Goal: Task Accomplishment & Management: Use online tool/utility

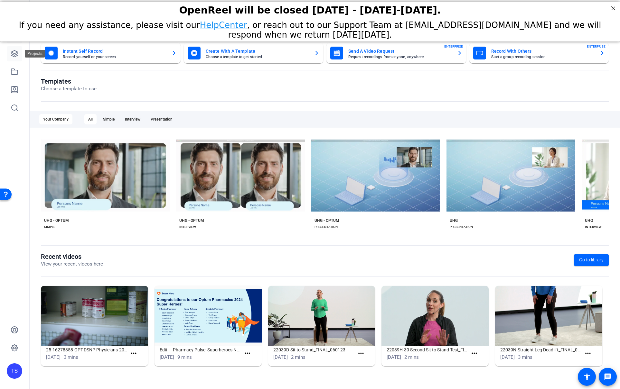
click at [14, 55] on icon at bounding box center [14, 54] width 6 height 6
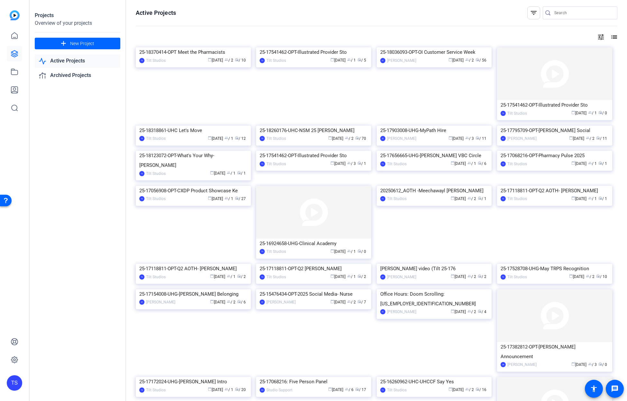
click at [568, 13] on input "Search" at bounding box center [583, 13] width 58 height 8
type input "social"
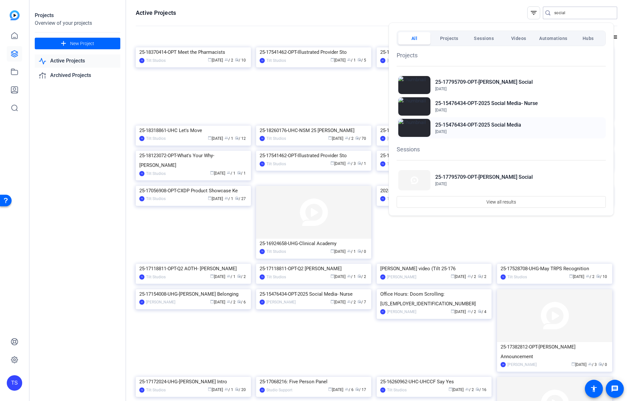
click at [504, 125] on h2 "25-15476434-OPT-2025 Social Media" at bounding box center [478, 125] width 86 height 8
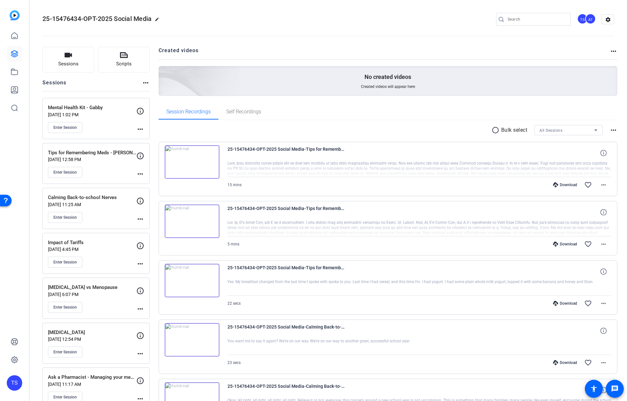
click at [100, 112] on p "Aug 05, 2025 @ 1:02 PM" at bounding box center [92, 114] width 88 height 5
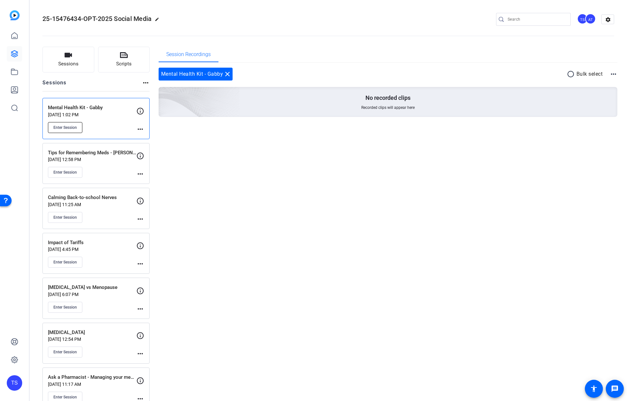
click at [66, 129] on span "Enter Session" at bounding box center [64, 127] width 23 height 5
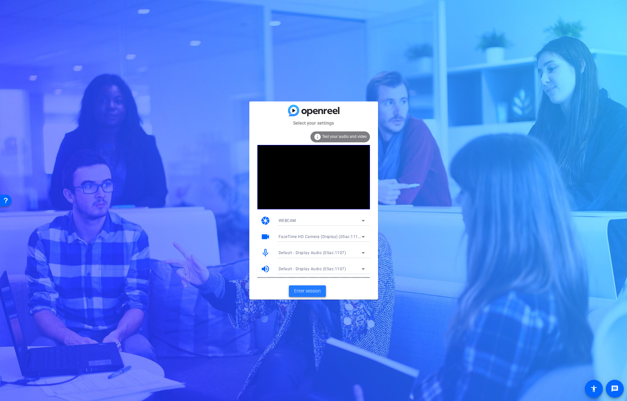
click at [319, 292] on span "Enter session" at bounding box center [307, 290] width 27 height 7
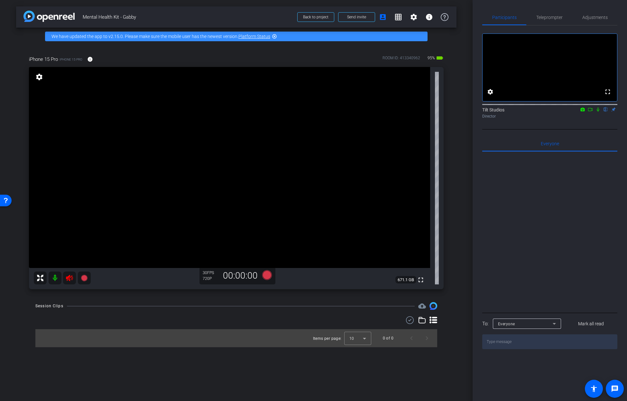
click at [72, 278] on icon at bounding box center [69, 277] width 7 height 6
click at [41, 79] on mat-icon "settings" at bounding box center [39, 77] width 9 height 8
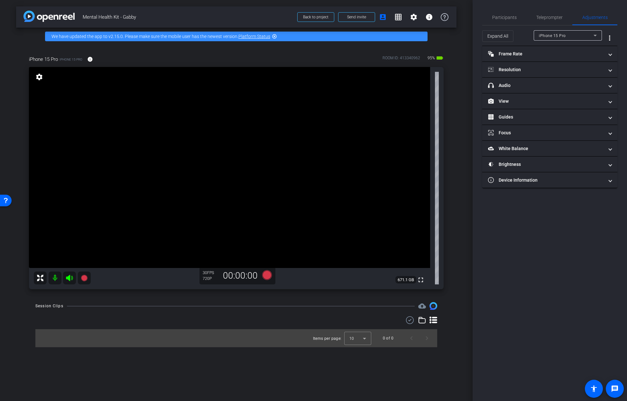
click at [460, 194] on div "arrow_back Mental Health Kit - Gabby Back to project Send invite account_box gr…" at bounding box center [236, 200] width 473 height 401
click at [507, 101] on mat-panel-title "View" at bounding box center [546, 101] width 116 height 7
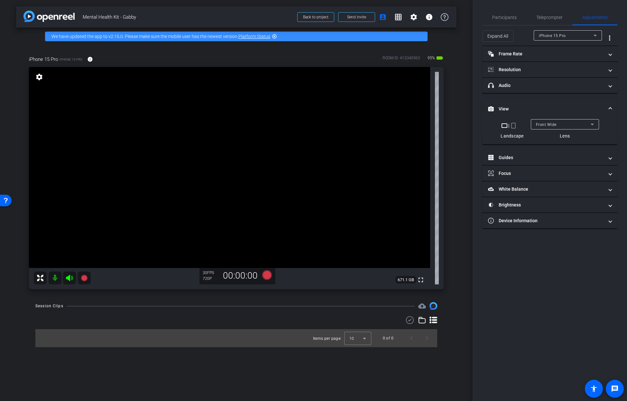
click at [514, 126] on mat-icon "crop_portrait" at bounding box center [514, 126] width 8 height 8
click at [467, 175] on div "arrow_back Mental Health Kit - Gabby Back to project Send invite account_box gr…" at bounding box center [236, 200] width 473 height 401
click at [510, 205] on mat-panel-title "Brightness" at bounding box center [546, 204] width 116 height 7
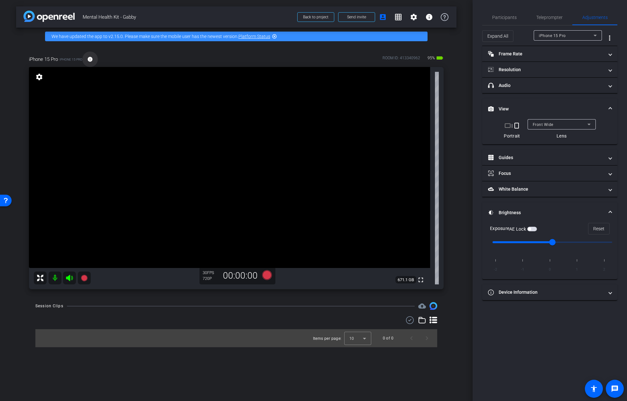
click at [92, 60] on mat-icon "info" at bounding box center [90, 59] width 6 height 6
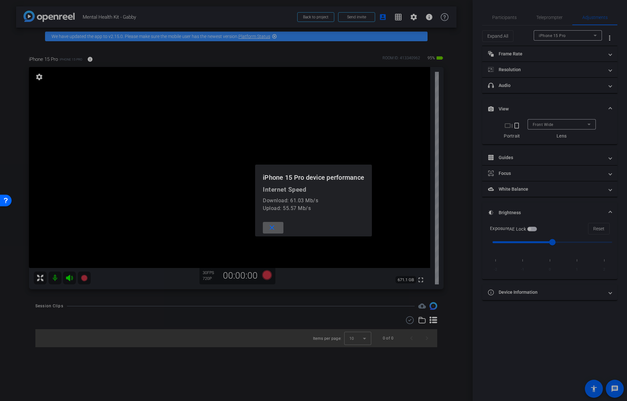
click at [274, 222] on span at bounding box center [273, 227] width 21 height 15
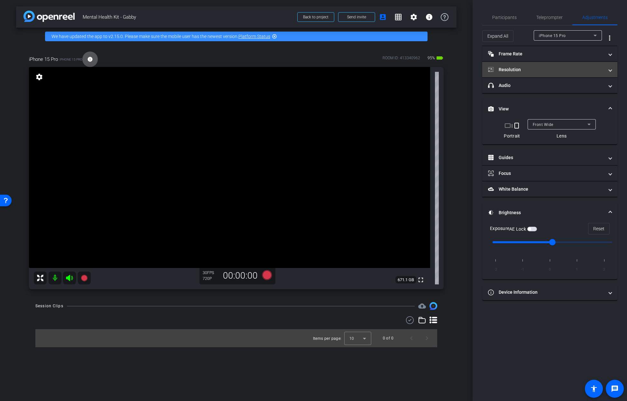
click at [513, 72] on mat-panel-title "Resolution" at bounding box center [546, 69] width 116 height 7
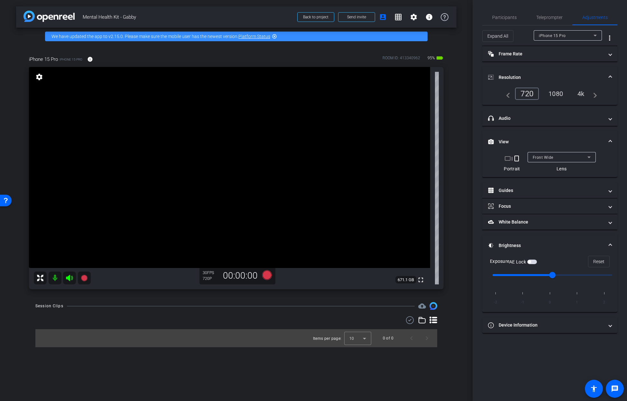
click at [555, 93] on div "1080" at bounding box center [556, 93] width 24 height 11
click at [578, 96] on div "4k" at bounding box center [581, 93] width 17 height 11
click at [525, 95] on div "720" at bounding box center [525, 93] width 21 height 11
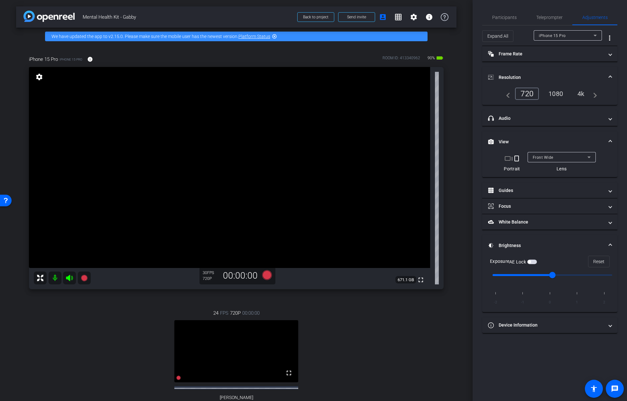
click at [453, 252] on div "arrow_back Mental Health Kit - Gabby Back to project Send invite account_box gr…" at bounding box center [236, 200] width 473 height 401
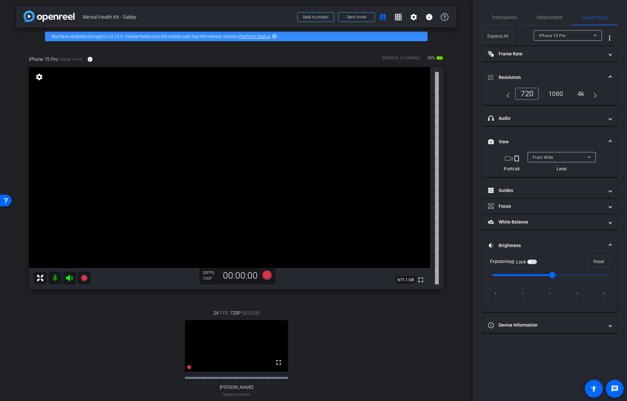
click at [456, 272] on div "arrow_back Mental Health Kit - Gabby Back to project Send invite account_box gr…" at bounding box center [236, 200] width 473 height 401
click at [108, 326] on div "24 FPS 720P 00:00:00 fullscreen Jen Subject - Chrome settings" at bounding box center [236, 360] width 415 height 122
click at [85, 280] on icon at bounding box center [84, 277] width 6 height 6
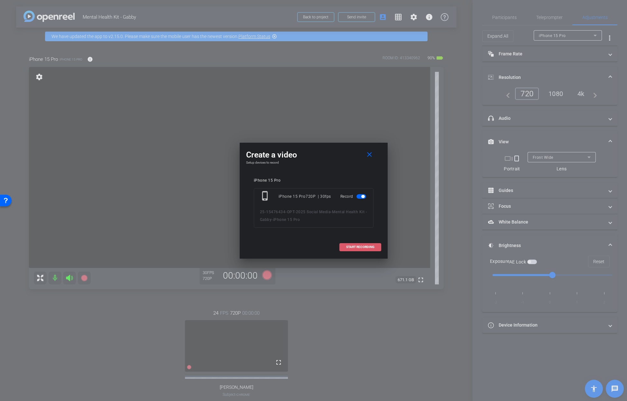
click at [358, 249] on span at bounding box center [360, 246] width 41 height 15
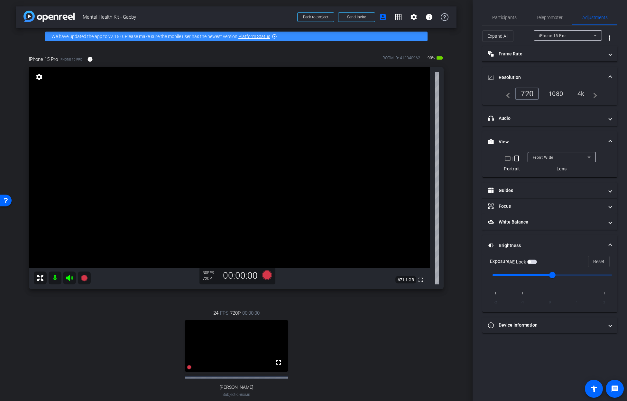
click at [451, 218] on div "iPhone 15 Pro iPhone 15 Pro info ROOM ID: 413340962 90% battery_std fullscreen …" at bounding box center [236, 236] width 441 height 382
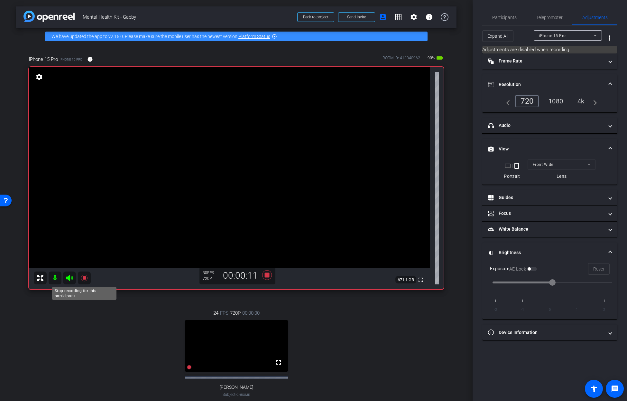
click at [84, 279] on icon at bounding box center [84, 277] width 6 height 6
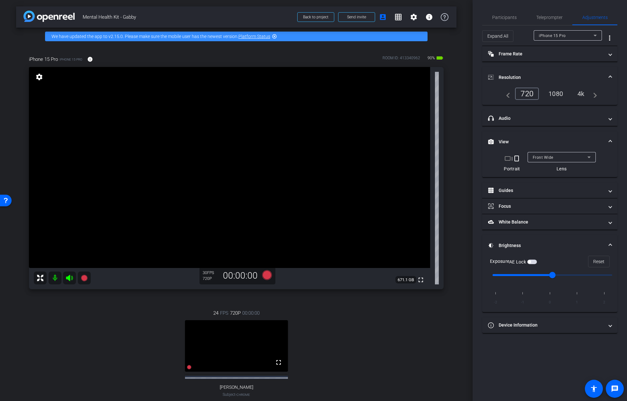
scroll to position [99, 0]
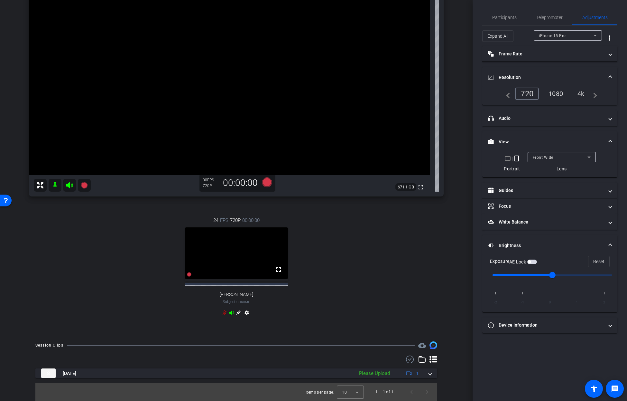
drag, startPoint x: 429, startPoint y: 373, endPoint x: 441, endPoint y: 341, distance: 34.2
click at [429, 373] on mat-expansion-panel-header "Aug 11, 2025 Please Upload 1" at bounding box center [236, 373] width 402 height 10
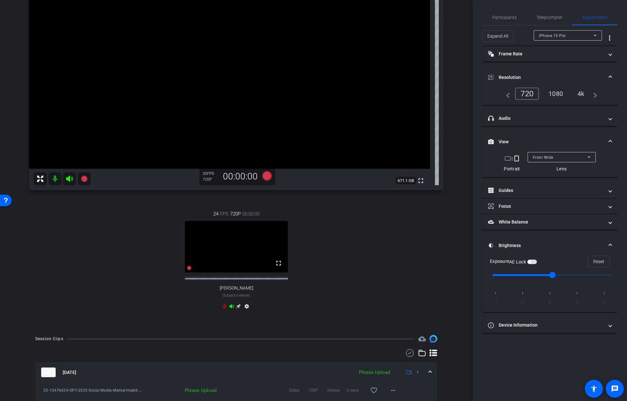
scroll to position [132, 0]
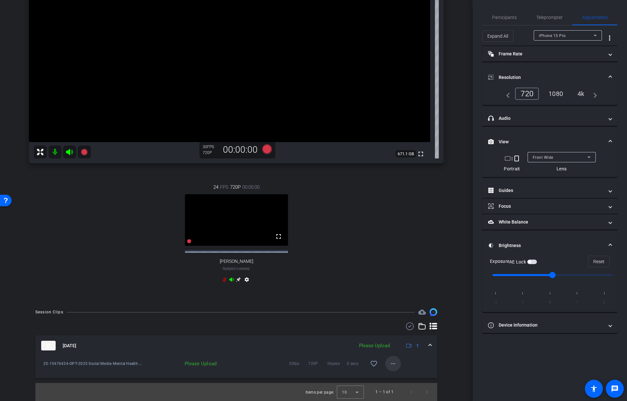
click at [390, 365] on mat-icon "more_horiz" at bounding box center [393, 363] width 8 height 8
click at [406, 377] on span "Upload" at bounding box center [400, 377] width 26 height 8
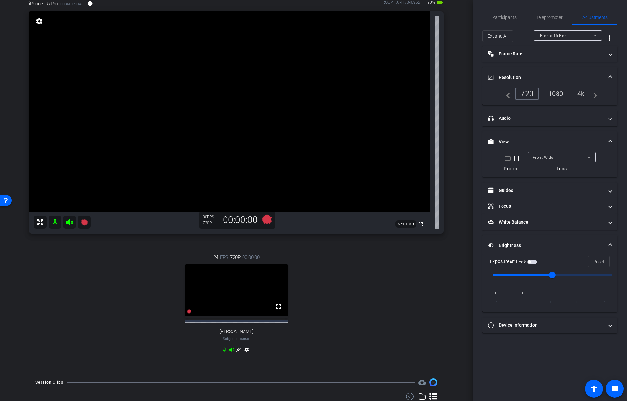
scroll to position [0, 0]
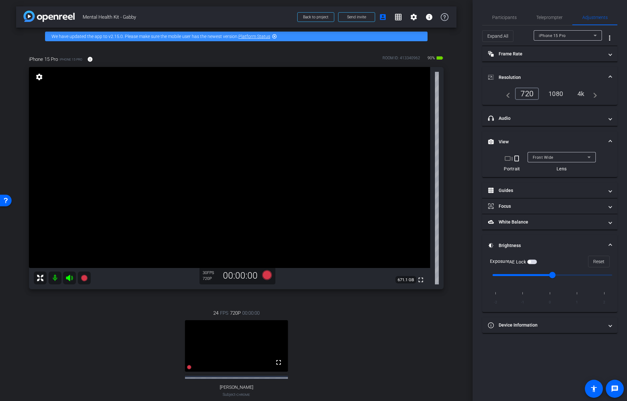
click at [458, 114] on div "arrow_back Mental Health Kit - Gabby Back to project Send invite account_box gr…" at bounding box center [236, 200] width 473 height 401
click at [506, 16] on span "Participants" at bounding box center [504, 17] width 24 height 5
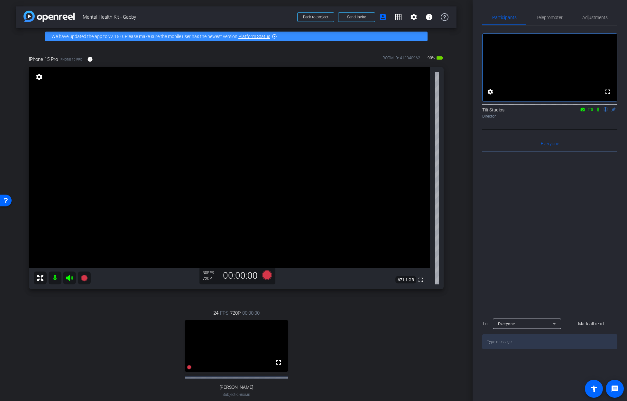
click at [598, 112] on icon at bounding box center [598, 109] width 5 height 5
click at [598, 112] on icon at bounding box center [599, 109] width 4 height 4
click at [455, 210] on div "arrow_back Mental Health Kit - Gabby Back to project Send invite account_box gr…" at bounding box center [236, 200] width 473 height 401
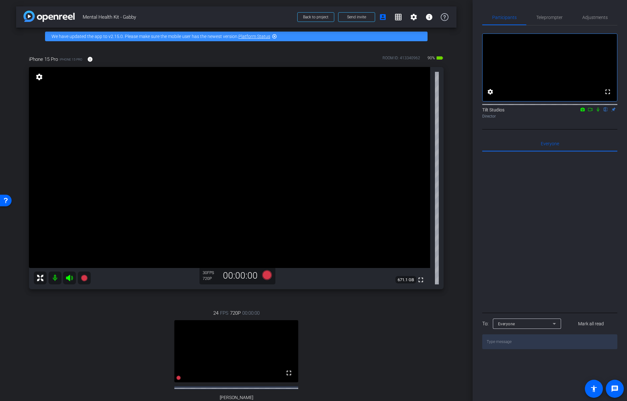
drag, startPoint x: 110, startPoint y: 301, endPoint x: 90, endPoint y: 287, distance: 24.9
click at [109, 301] on div "24 FPS 720P 00:00:00 fullscreen Jen Subject - Chrome settings" at bounding box center [236, 365] width 415 height 133
click at [87, 280] on icon at bounding box center [84, 278] width 8 height 8
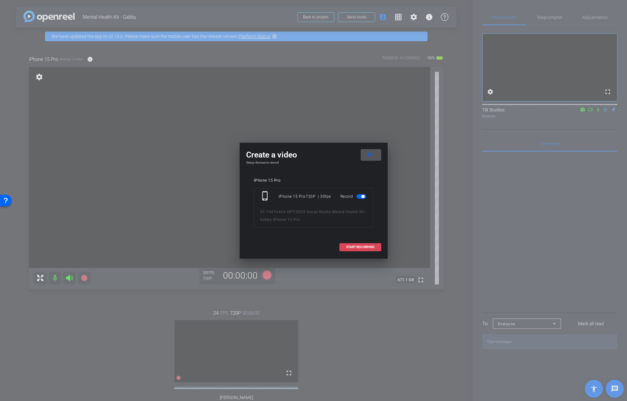
click at [375, 248] on span at bounding box center [360, 246] width 41 height 15
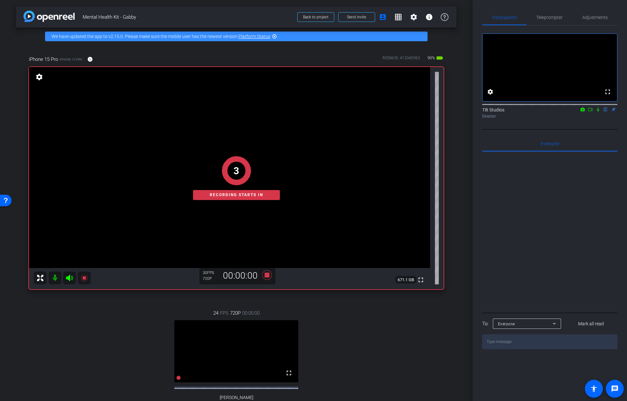
click at [454, 225] on div "arrow_back Mental Health Kit - Gabby Back to project Send invite account_box gr…" at bounding box center [236, 200] width 473 height 401
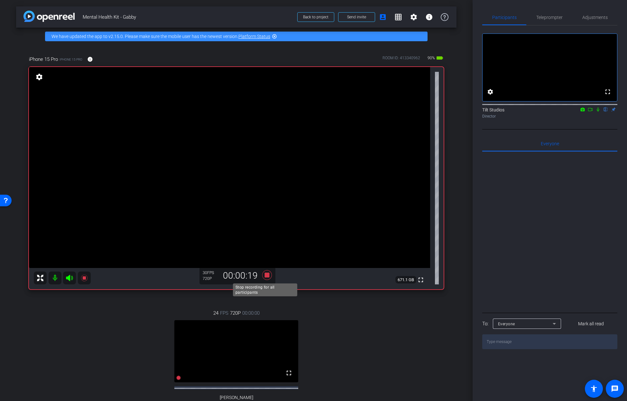
click at [264, 275] on icon at bounding box center [267, 275] width 10 height 10
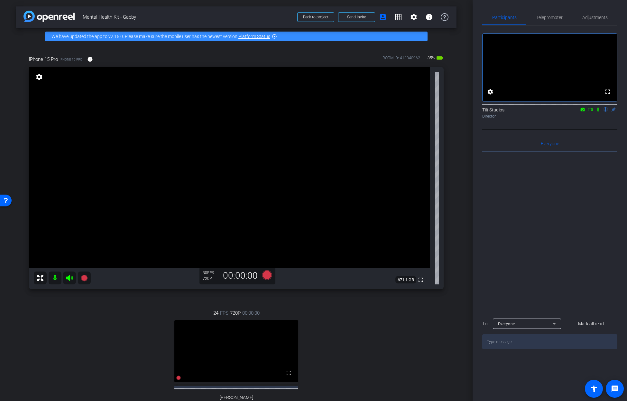
click at [455, 209] on div "arrow_back Mental Health Kit - Gabby Back to project Send invite account_box gr…" at bounding box center [236, 200] width 473 height 401
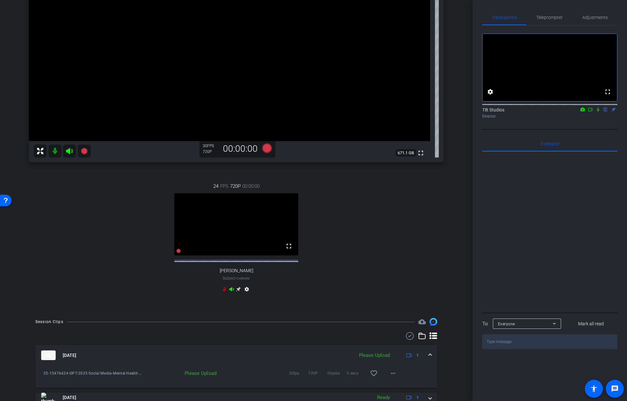
scroll to position [157, 0]
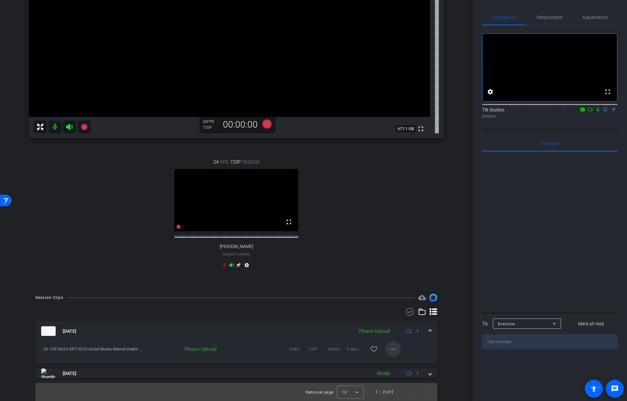
click at [393, 351] on mat-icon "more_horiz" at bounding box center [393, 349] width 8 height 8
click at [399, 359] on span "Upload" at bounding box center [400, 362] width 26 height 8
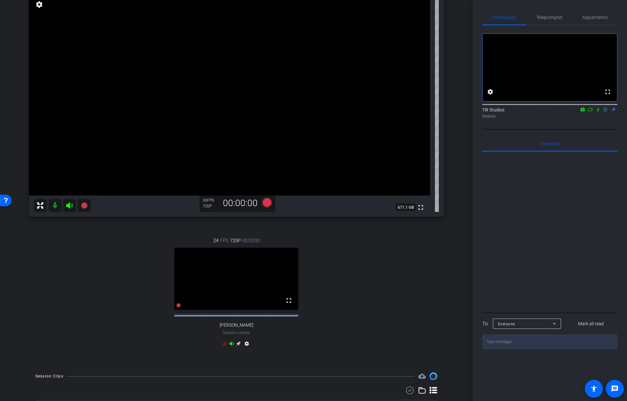
scroll to position [108, 0]
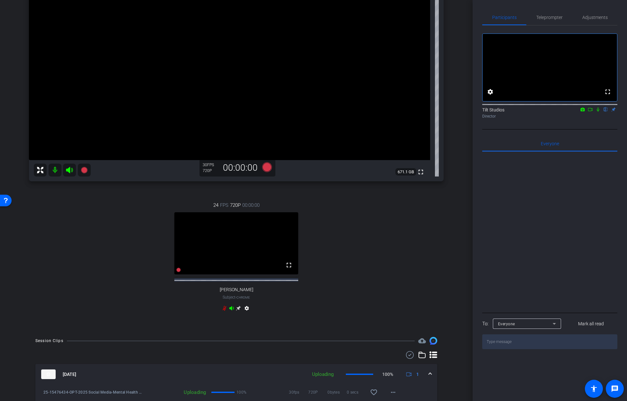
click at [448, 280] on div "iPhone 15 Pro iPhone 15 Pro info ROOM ID: 413340962 85% battery_std fullscreen …" at bounding box center [236, 133] width 441 height 393
click at [597, 112] on icon at bounding box center [598, 109] width 5 height 5
click at [427, 284] on div "24 FPS 720P 00:00:00 fullscreen Jen Subject - Chrome settings" at bounding box center [236, 257] width 415 height 133
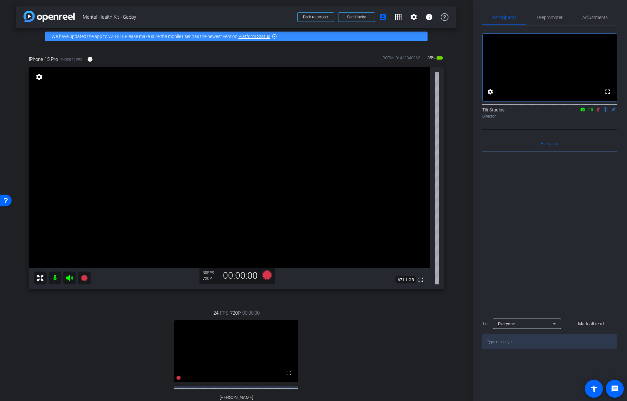
click at [451, 185] on div "iPhone 15 Pro iPhone 15 Pro info ROOM ID: 413340962 85% battery_std fullscreen …" at bounding box center [236, 241] width 441 height 393
click at [599, 112] on icon at bounding box center [599, 109] width 4 height 4
click at [452, 186] on div "iPhone 15 Pro iPhone 15 Pro info ROOM ID: 413340962 85% battery_std fullscreen …" at bounding box center [236, 241] width 441 height 393
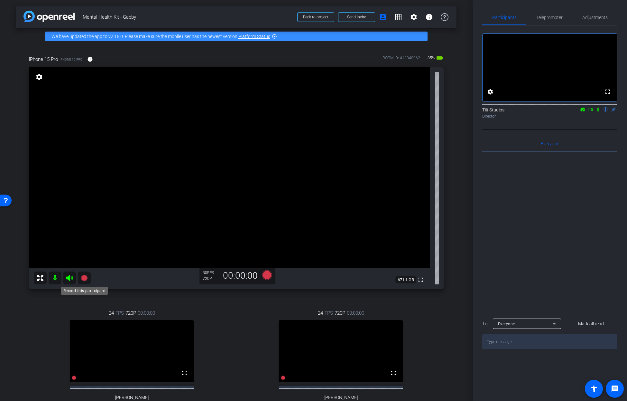
click at [86, 278] on icon at bounding box center [84, 277] width 6 height 6
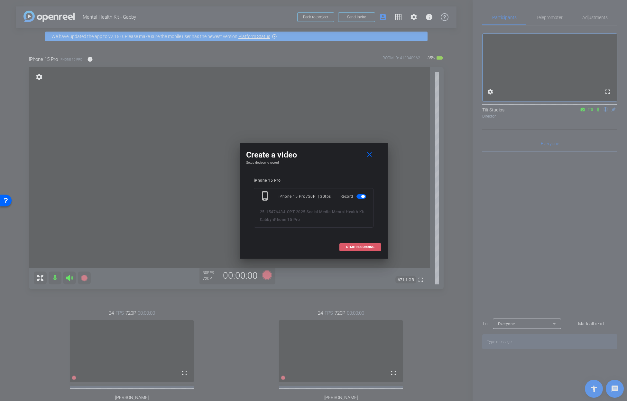
click at [366, 246] on span "START RECORDING" at bounding box center [360, 246] width 28 height 3
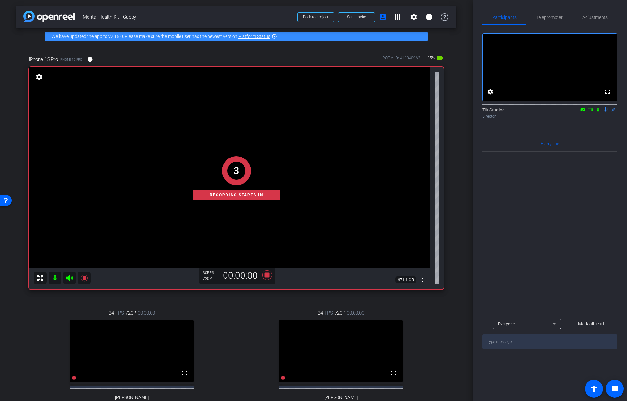
click at [454, 163] on div "arrow_back Mental Health Kit - Gabby Back to project Send invite account_box gr…" at bounding box center [236, 200] width 473 height 401
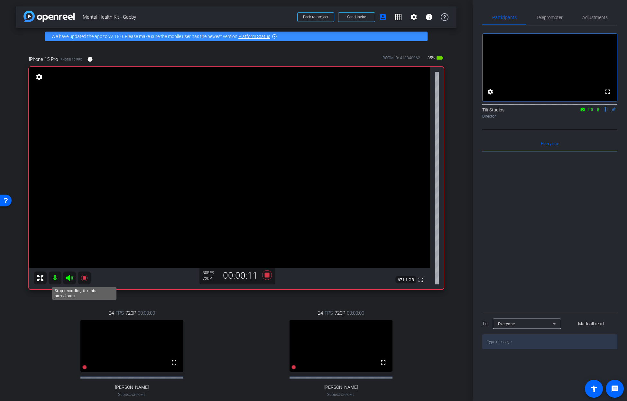
click at [85, 279] on icon at bounding box center [84, 277] width 6 height 6
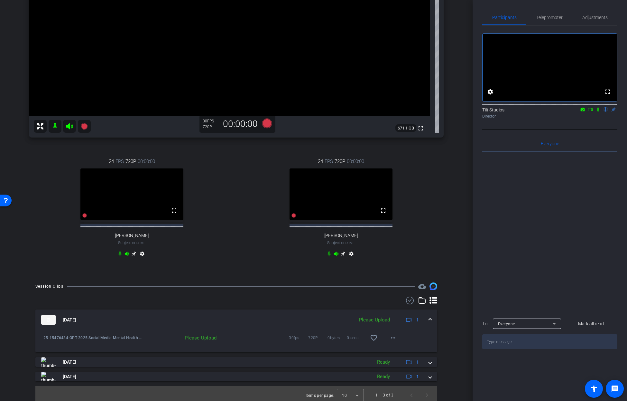
scroll to position [161, 0]
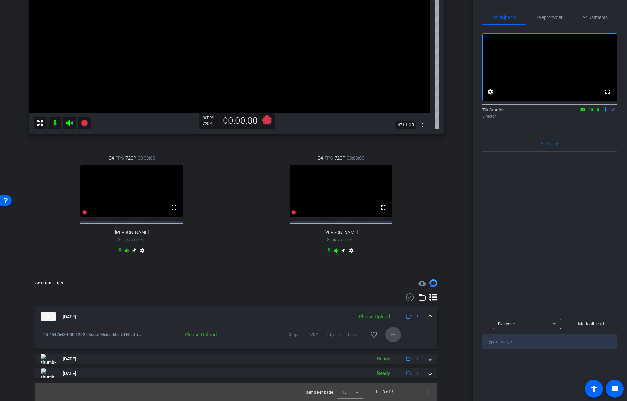
click at [392, 334] on mat-icon "more_horiz" at bounding box center [393, 334] width 8 height 8
click at [398, 346] on span "Upload" at bounding box center [400, 348] width 26 height 8
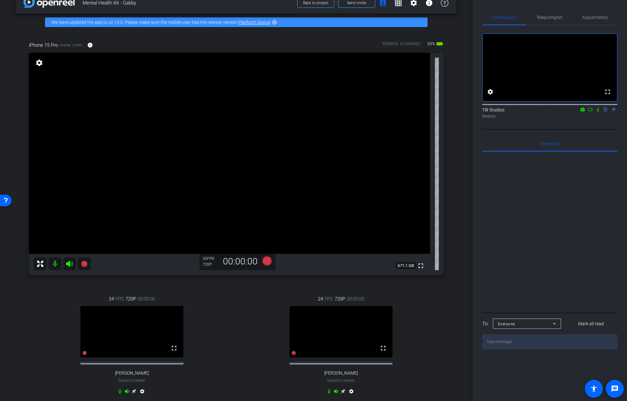
scroll to position [0, 0]
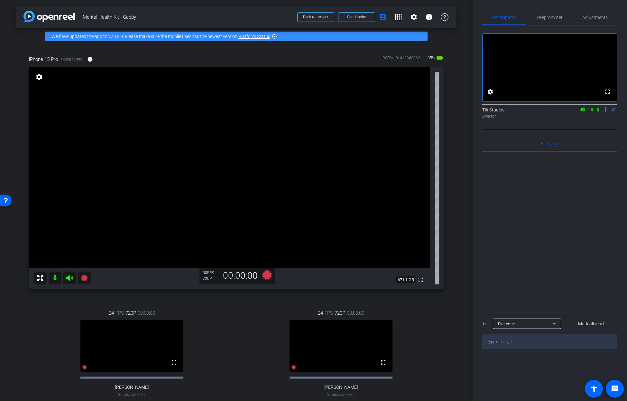
click at [449, 236] on div "iPhone 15 Pro iPhone 15 Pro info ROOM ID: 413340962 85% battery_std fullscreen …" at bounding box center [236, 236] width 441 height 382
click at [598, 112] on icon at bounding box center [598, 109] width 5 height 5
click at [600, 112] on icon at bounding box center [598, 109] width 5 height 5
click at [454, 229] on div "arrow_back Mental Health Kit - Gabby Back to project Send invite account_box gr…" at bounding box center [236, 200] width 473 height 401
click at [458, 229] on div "arrow_back Mental Health Kit - Gabby Back to project Send invite account_box gr…" at bounding box center [236, 200] width 473 height 401
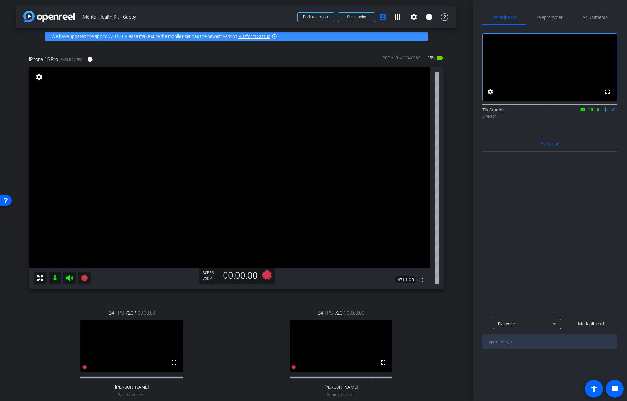
click at [458, 229] on div "arrow_back Mental Health Kit - Gabby Back to project Send invite account_box gr…" at bounding box center [236, 200] width 473 height 401
click at [461, 227] on div "arrow_back Mental Health Kit - Gabby Back to project Send invite account_box gr…" at bounding box center [236, 200] width 473 height 401
click at [23, 318] on div "iPhone 15 Pro iPhone 15 Pro info ROOM ID: 413340962 85% battery_std fullscreen …" at bounding box center [236, 236] width 441 height 382
click at [82, 303] on div "24 FPS 720P 00:00:00 fullscreen Jen Subject - Chrome settings" at bounding box center [132, 360] width 206 height 122
click at [84, 279] on icon at bounding box center [84, 277] width 6 height 6
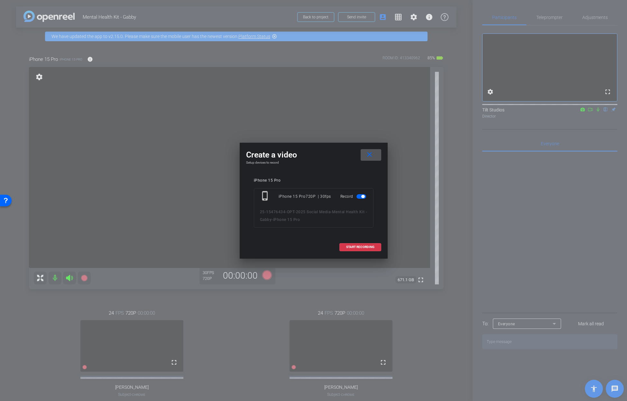
click at [375, 156] on span at bounding box center [371, 154] width 21 height 15
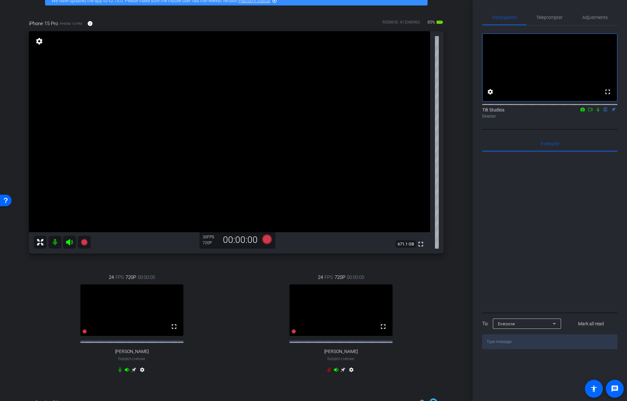
scroll to position [17, 0]
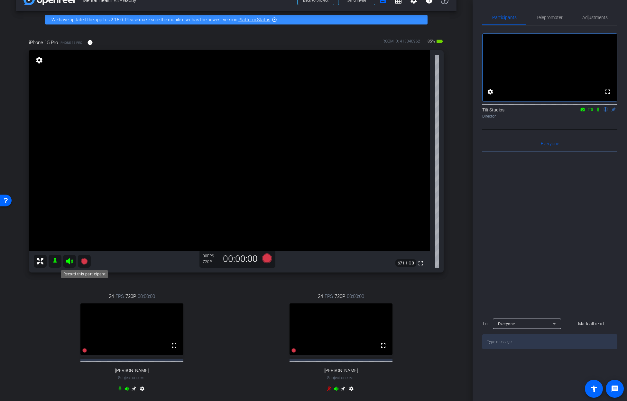
click at [80, 259] on icon at bounding box center [84, 261] width 8 height 8
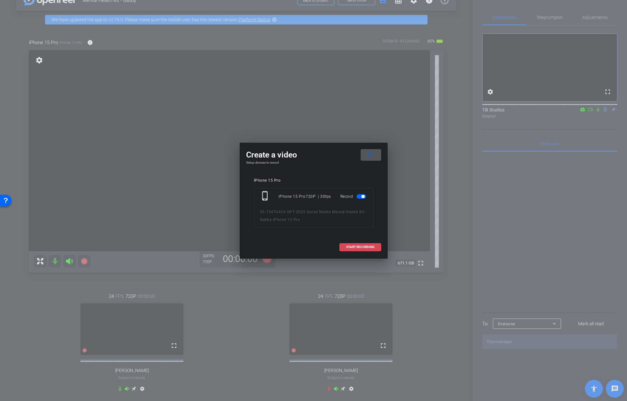
click at [359, 245] on span "START RECORDING" at bounding box center [360, 246] width 28 height 3
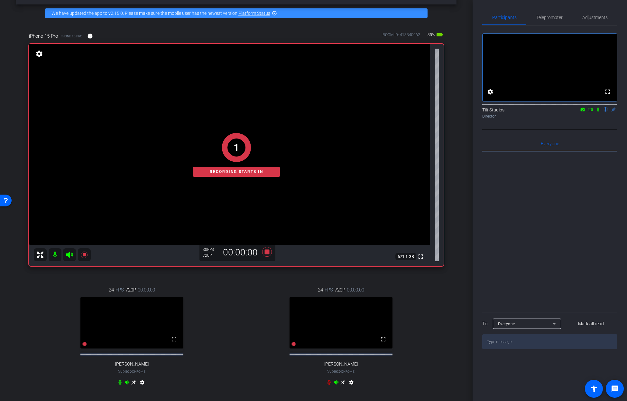
scroll to position [18, 0]
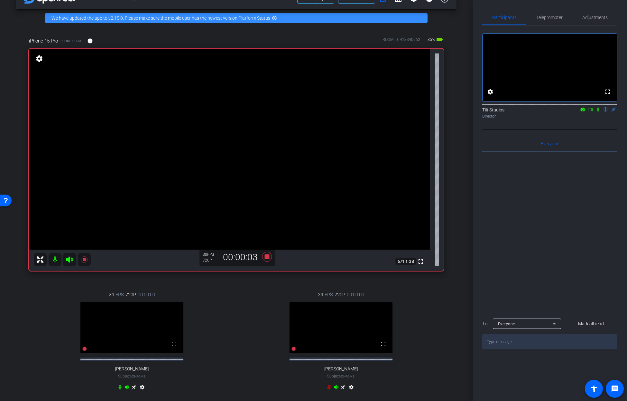
click at [597, 112] on icon at bounding box center [598, 109] width 3 height 4
click at [457, 208] on div "arrow_back Mental Health Kit - Gabby Back to project Send invite account_box gr…" at bounding box center [236, 182] width 473 height 401
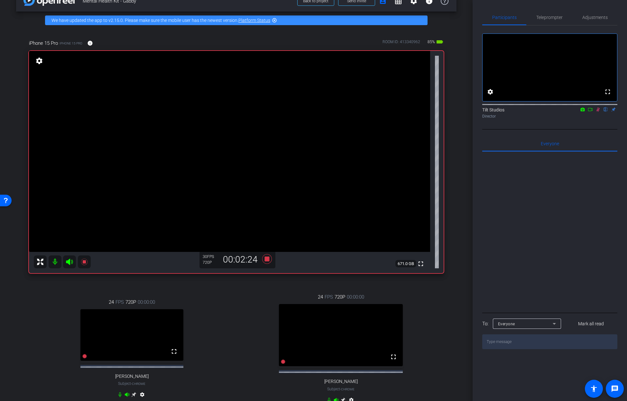
click at [598, 112] on icon at bounding box center [599, 109] width 4 height 4
click at [598, 112] on icon at bounding box center [598, 109] width 5 height 5
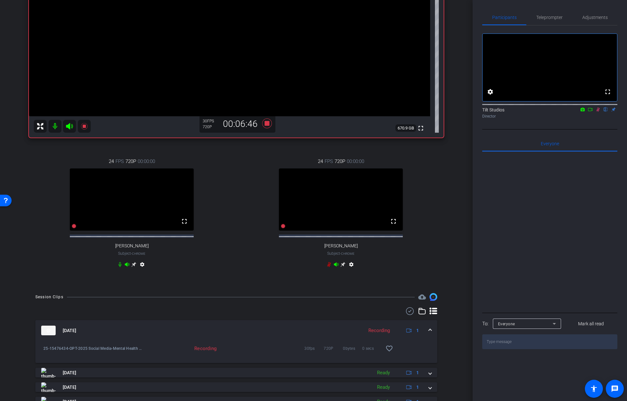
scroll to position [0, 0]
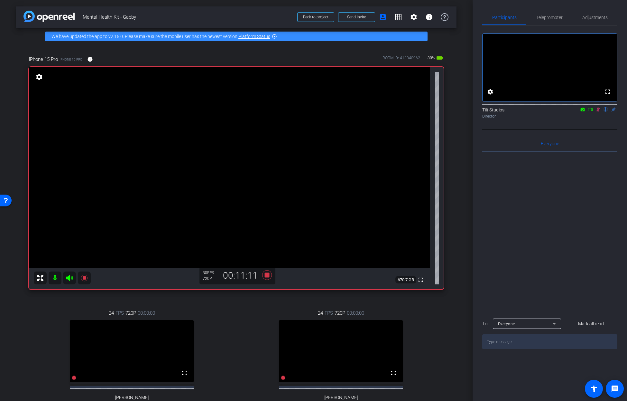
click at [597, 112] on icon at bounding box center [599, 109] width 4 height 4
click at [597, 112] on icon at bounding box center [598, 109] width 3 height 4
click at [597, 112] on icon at bounding box center [599, 109] width 4 height 4
click at [598, 112] on icon at bounding box center [598, 109] width 5 height 5
click at [598, 112] on icon at bounding box center [599, 109] width 4 height 4
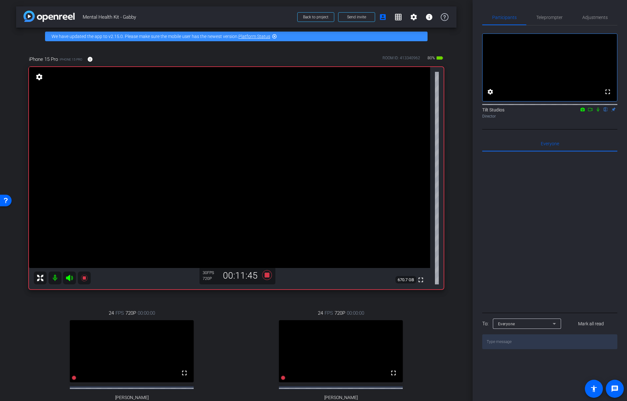
click at [598, 112] on icon at bounding box center [598, 109] width 5 height 5
click at [463, 190] on div "arrow_back Mental Health Kit - Gabby Back to project Send invite account_box gr…" at bounding box center [236, 200] width 473 height 401
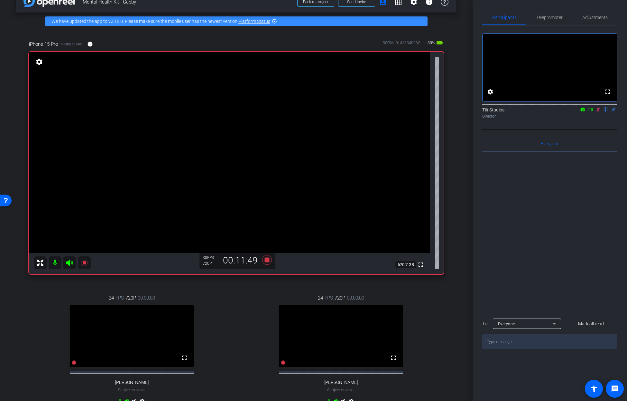
scroll to position [14, 0]
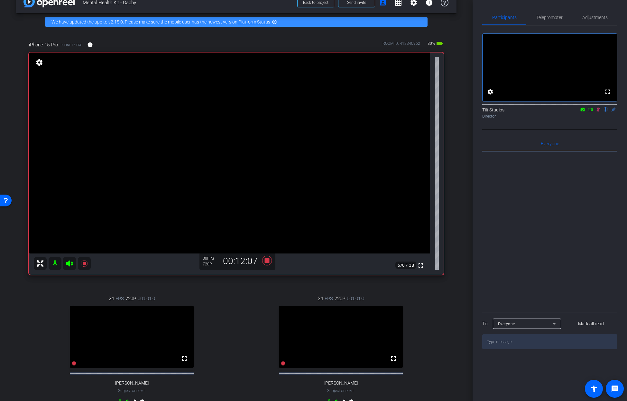
click at [599, 112] on icon at bounding box center [598, 109] width 5 height 5
click at [598, 112] on icon at bounding box center [598, 109] width 3 height 4
click at [599, 112] on icon at bounding box center [598, 109] width 5 height 5
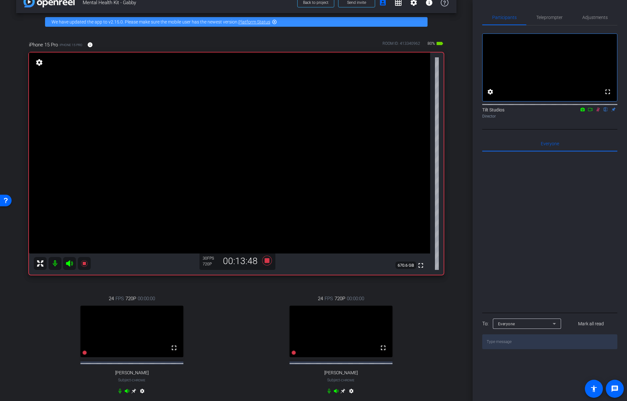
click at [458, 169] on div "arrow_back Mental Health Kit - Gabby Back to project Send invite account_box gr…" at bounding box center [236, 186] width 473 height 401
click at [268, 262] on icon at bounding box center [266, 261] width 15 height 12
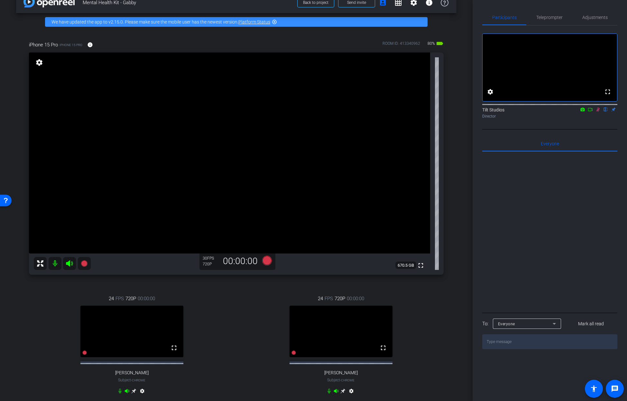
click at [599, 112] on icon at bounding box center [598, 109] width 5 height 5
click at [446, 308] on div "iPhone 15 Pro iPhone 15 Pro info ROOM ID: 413340962 80% battery_std fullscreen …" at bounding box center [236, 222] width 441 height 382
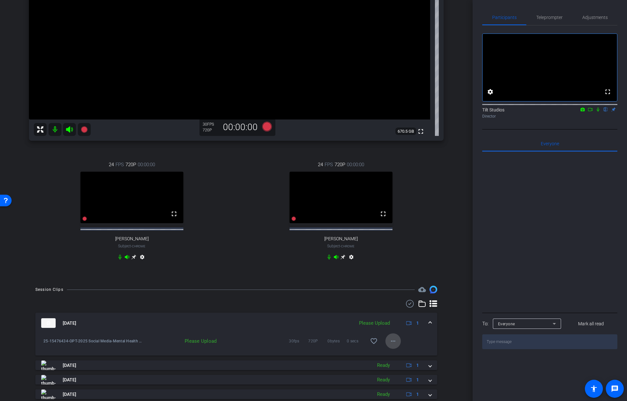
click at [390, 348] on span at bounding box center [392, 340] width 15 height 15
click at [395, 360] on span "Upload" at bounding box center [400, 361] width 26 height 8
click at [444, 201] on div "iPhone 15 Pro iPhone 15 Pro info ROOM ID: 413340962 80% battery_std fullscreen …" at bounding box center [236, 88] width 441 height 382
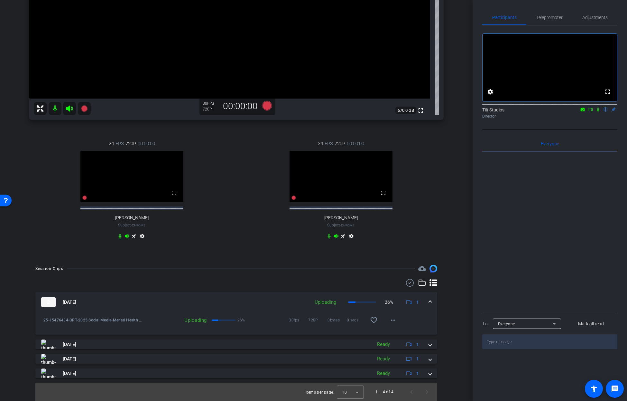
scroll to position [0, 0]
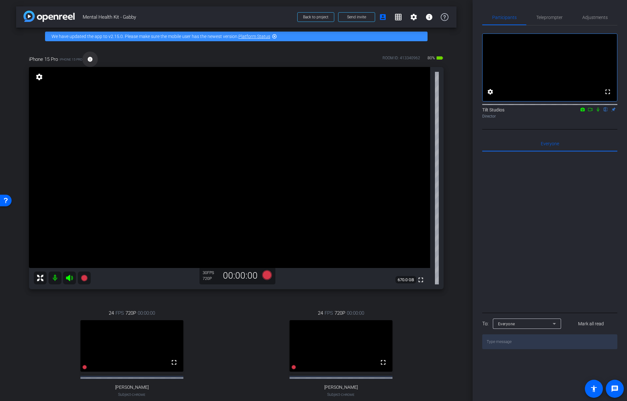
click at [89, 58] on mat-icon "info" at bounding box center [90, 59] width 6 height 6
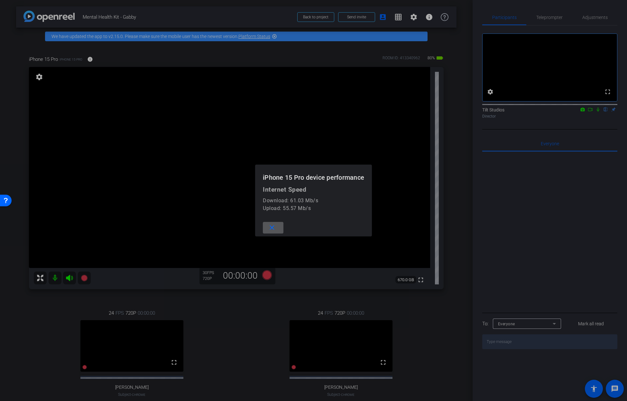
click at [272, 228] on mat-icon "close" at bounding box center [272, 228] width 8 height 8
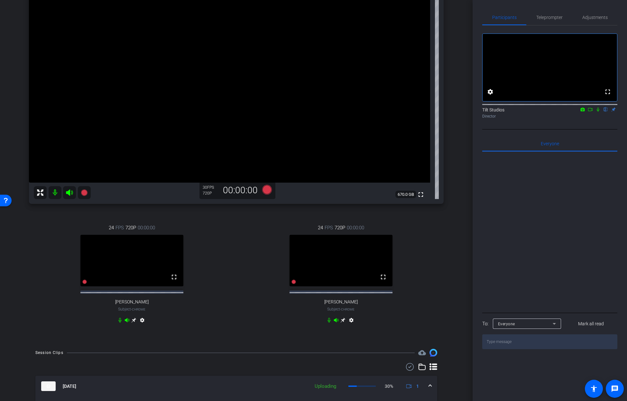
scroll to position [167, 0]
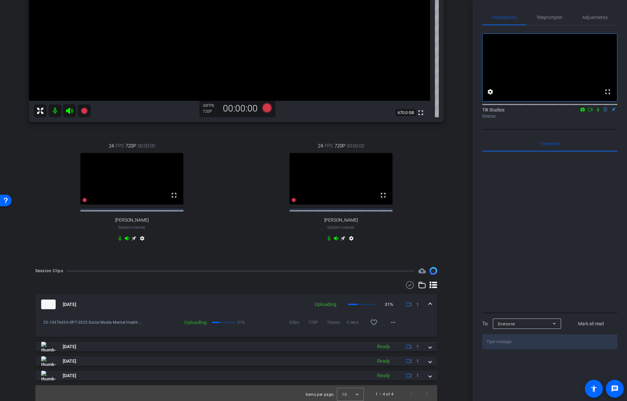
click at [450, 260] on div "iPhone 15 Pro iPhone 15 Pro info ROOM ID: 413340962 80% battery_std fullscreen …" at bounding box center [236, 69] width 441 height 382
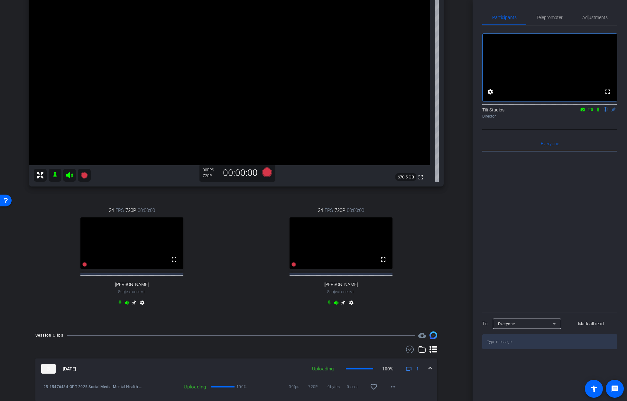
scroll to position [101, 0]
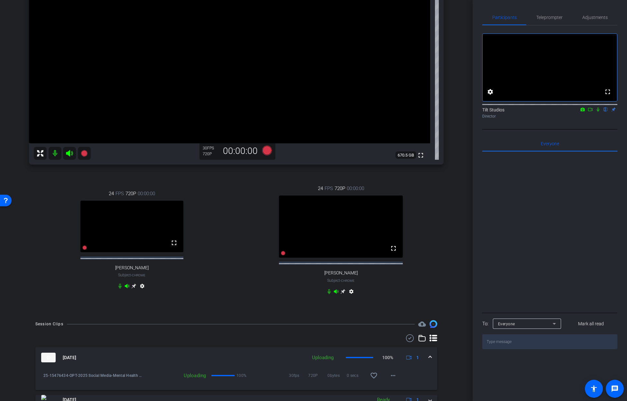
click at [448, 220] on div "iPhone 15 Pro iPhone 15 Pro info ROOM ID: 413340962 75% battery_std fullscreen …" at bounding box center [236, 117] width 441 height 393
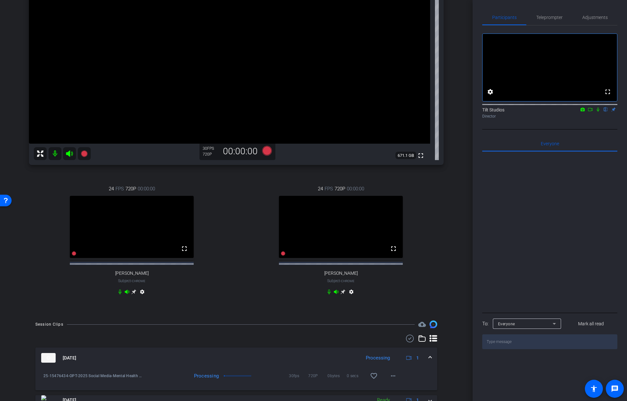
click at [598, 112] on icon at bounding box center [598, 109] width 3 height 4
click at [597, 112] on icon at bounding box center [599, 109] width 4 height 4
click at [447, 195] on div "iPhone 15 Pro iPhone 15 Pro info ROOM ID: 413340962 75% battery_std fullscreen …" at bounding box center [236, 117] width 441 height 393
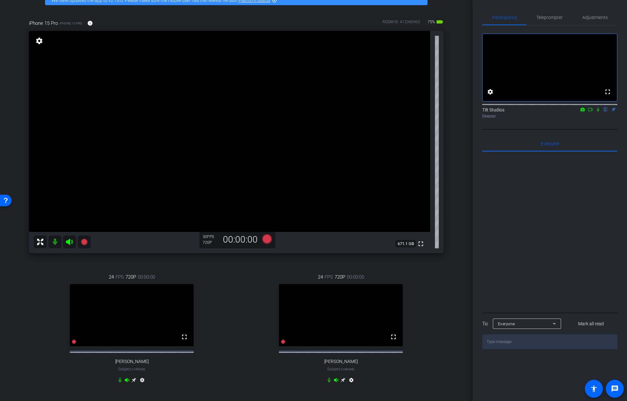
click at [458, 149] on div "arrow_back Mental Health Kit - Gabby Back to project Send invite account_box gr…" at bounding box center [236, 164] width 473 height 401
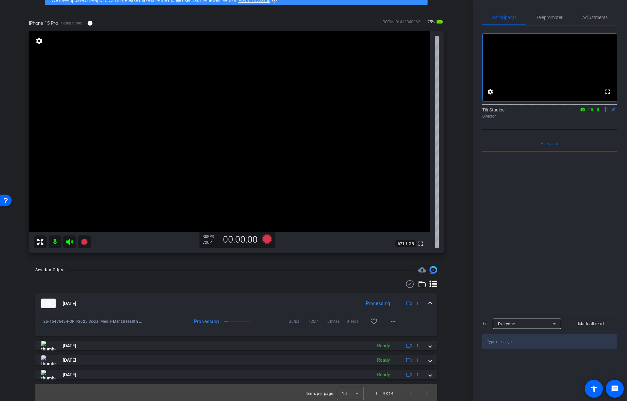
scroll to position [0, 0]
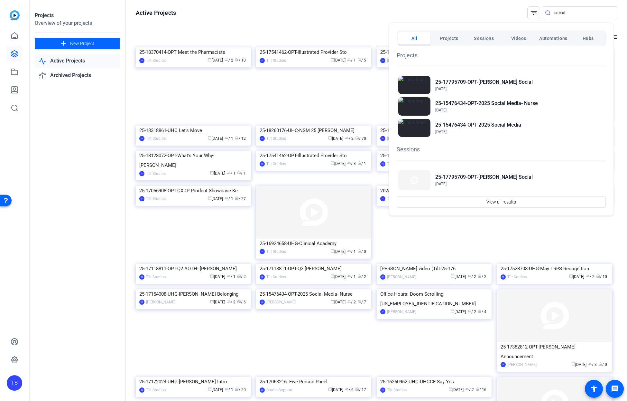
click at [100, 173] on div at bounding box center [313, 200] width 627 height 401
